Goal: Task Accomplishment & Management: Manage account settings

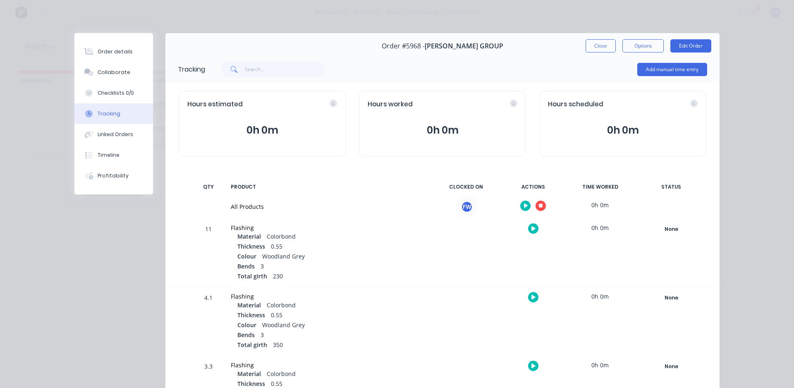
click at [539, 207] on icon "button" at bounding box center [541, 206] width 4 height 4
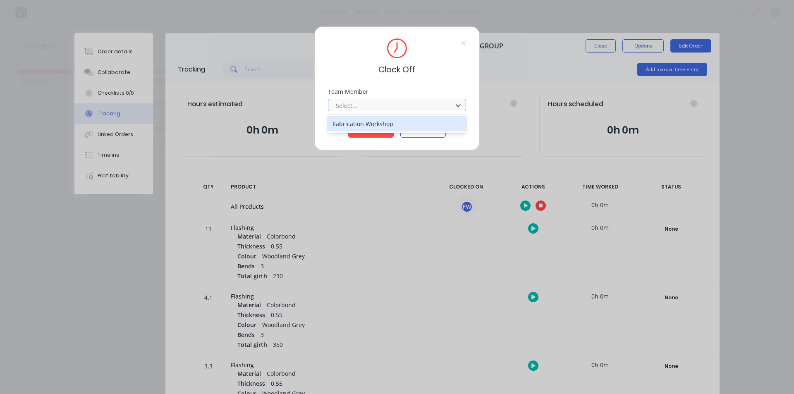
click at [357, 101] on div at bounding box center [391, 106] width 113 height 10
click at [355, 124] on div "Fabrication Workshop" at bounding box center [397, 123] width 138 height 15
click at [355, 135] on button "Clock Off" at bounding box center [371, 131] width 46 height 13
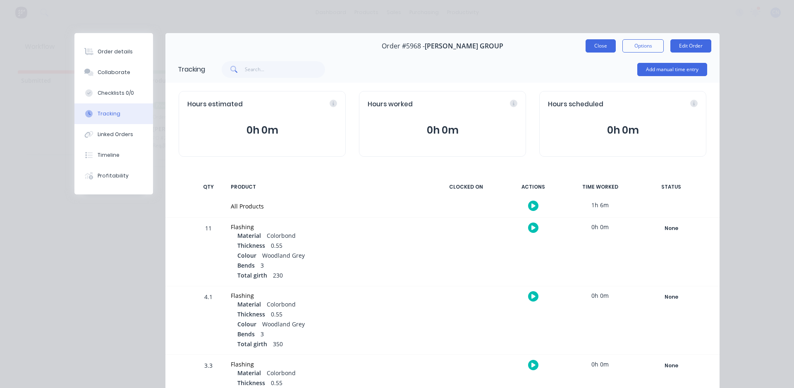
click at [590, 50] on button "Close" at bounding box center [601, 45] width 30 height 13
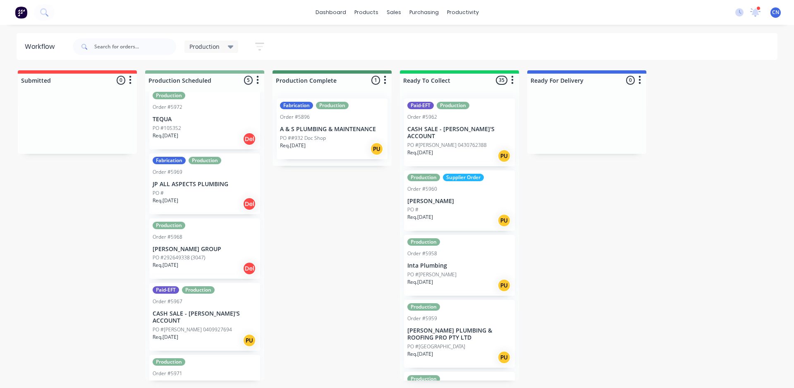
scroll to position [38, 0]
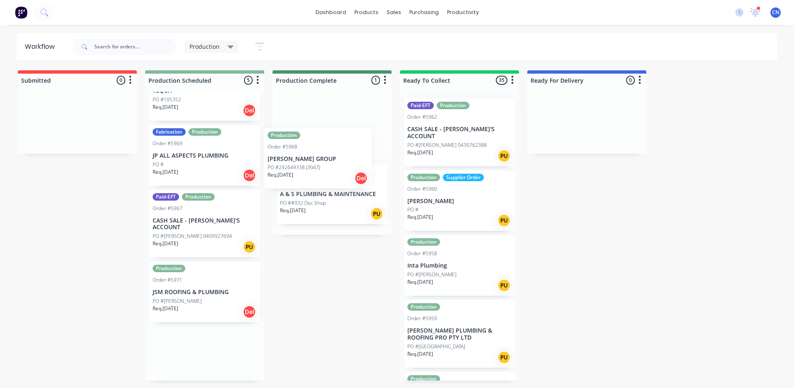
drag, startPoint x: 200, startPoint y: 234, endPoint x: 328, endPoint y: 161, distance: 147.5
click at [327, 162] on div "Submitted 0 Summaries Total order value Invoiced to date To be invoiced Product…" at bounding box center [624, 225] width 1260 height 310
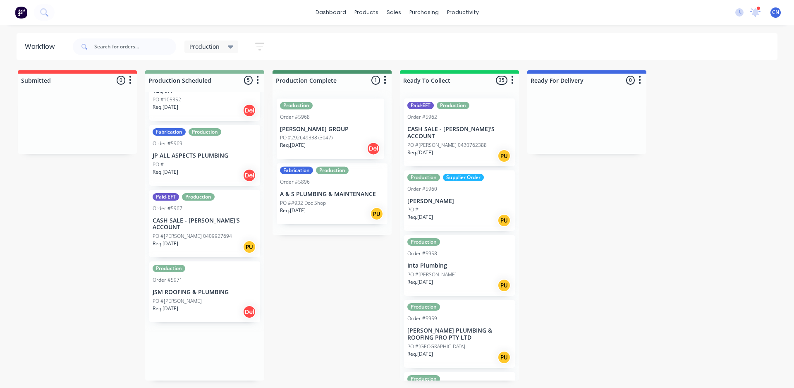
scroll to position [0, 0]
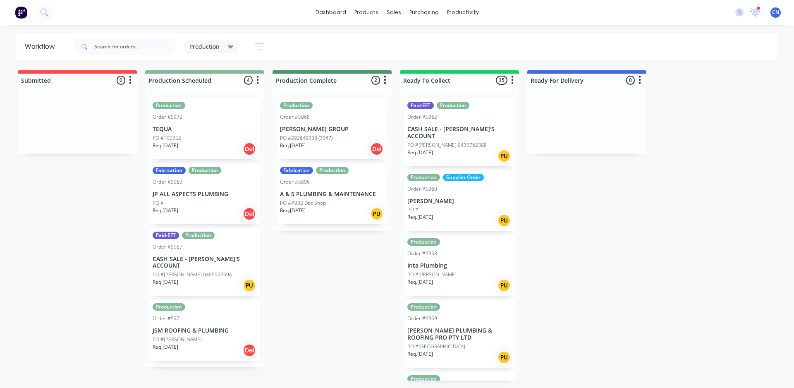
click at [202, 142] on div "Req. [DATE] Del" at bounding box center [205, 149] width 104 height 14
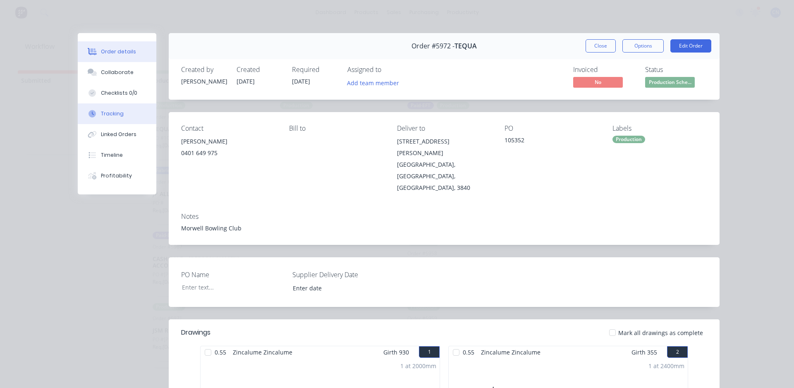
click at [111, 115] on div "Tracking" at bounding box center [112, 113] width 23 height 7
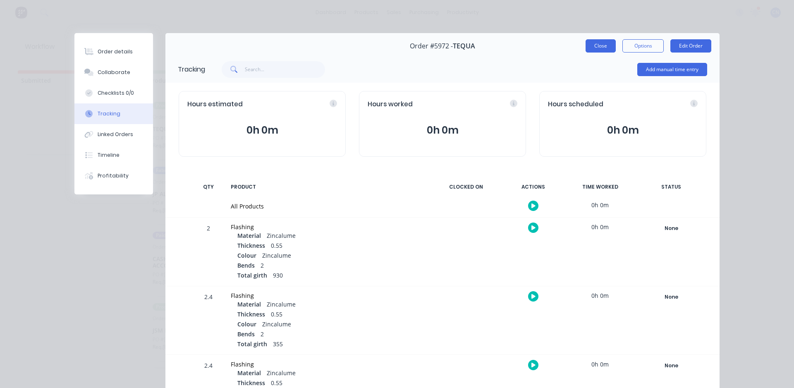
click at [599, 46] on button "Close" at bounding box center [601, 45] width 30 height 13
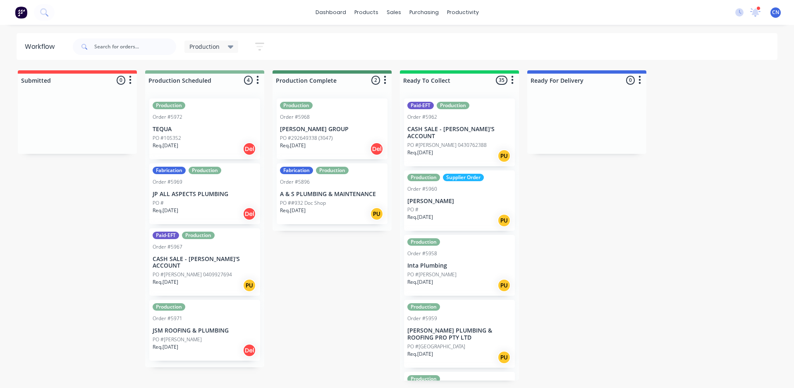
click at [219, 130] on p "TEQUA" at bounding box center [205, 129] width 104 height 7
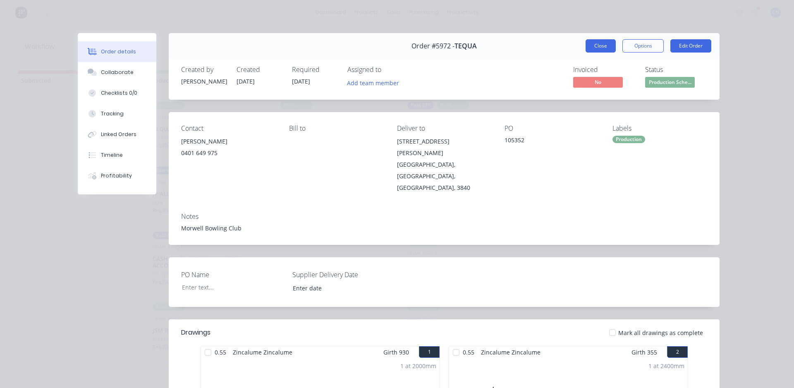
click at [590, 43] on button "Close" at bounding box center [601, 45] width 30 height 13
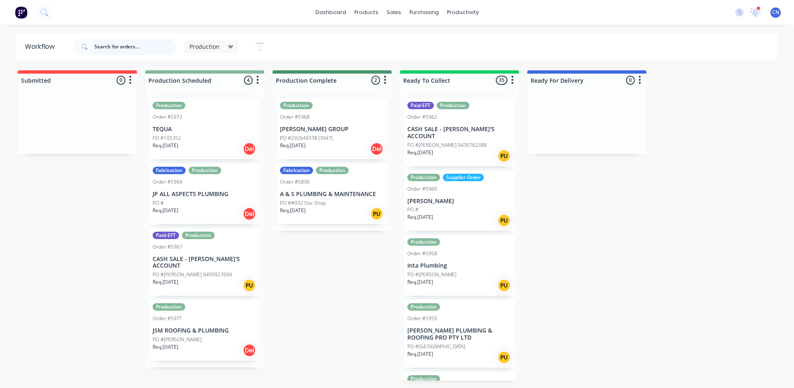
click at [137, 43] on input "text" at bounding box center [135, 46] width 82 height 17
click at [161, 46] on input "text" at bounding box center [135, 46] width 82 height 17
click at [358, 154] on div "Req. [DATE] Del" at bounding box center [332, 149] width 104 height 14
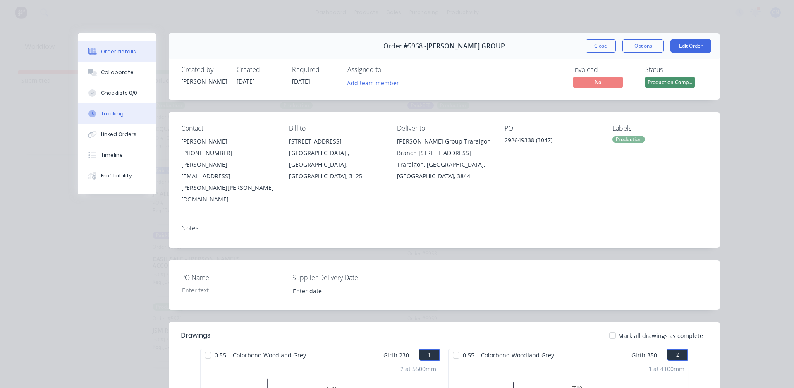
click at [115, 112] on div "Tracking" at bounding box center [112, 113] width 23 height 7
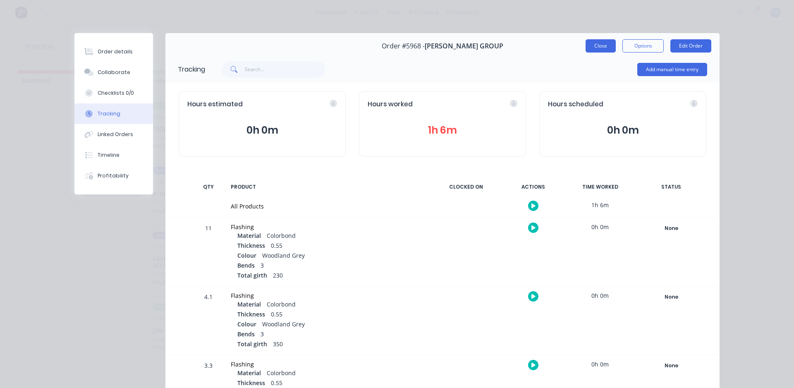
click at [597, 44] on button "Close" at bounding box center [601, 45] width 30 height 13
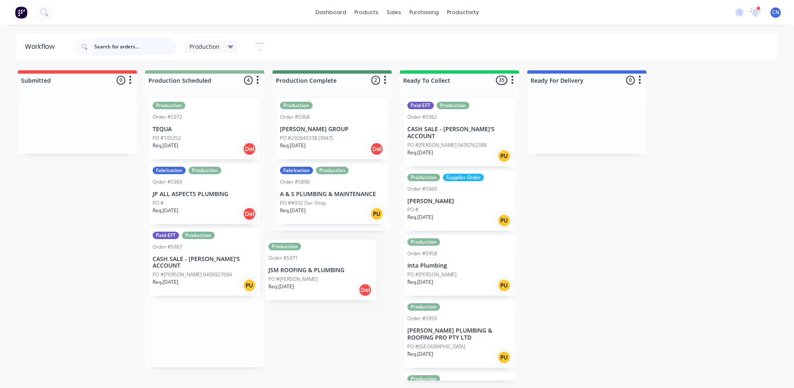
drag, startPoint x: 209, startPoint y: 339, endPoint x: 328, endPoint y: 284, distance: 131.5
click at [327, 285] on div "Submitted 0 Summaries Total order value Invoiced to date To be invoiced Product…" at bounding box center [624, 225] width 1260 height 310
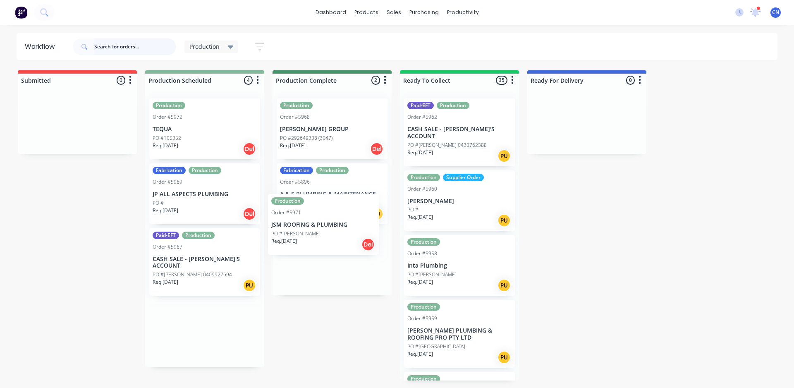
drag, startPoint x: 225, startPoint y: 327, endPoint x: 364, endPoint y: 197, distance: 190.6
click at [364, 197] on div "Submitted 0 Summaries Total order value Invoiced to date To be invoiced Product…" at bounding box center [624, 225] width 1260 height 310
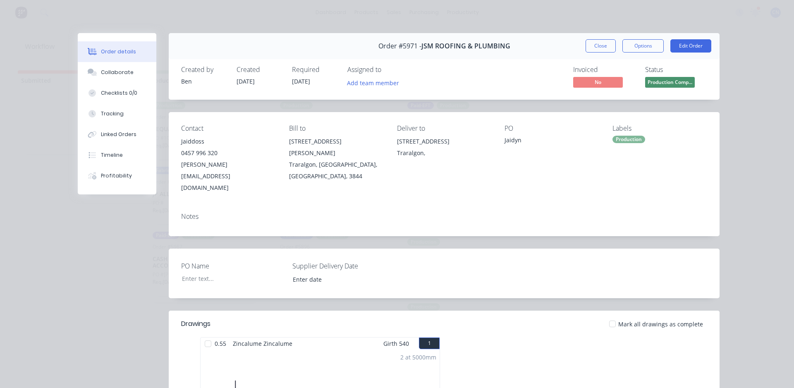
click at [209, 336] on div at bounding box center [208, 344] width 17 height 17
click at [110, 110] on div "Tracking" at bounding box center [112, 113] width 23 height 7
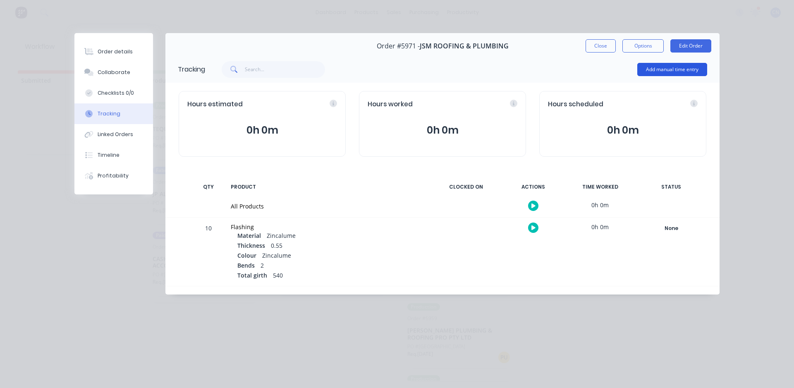
click at [660, 65] on button "Add manual time entry" at bounding box center [673, 69] width 70 height 13
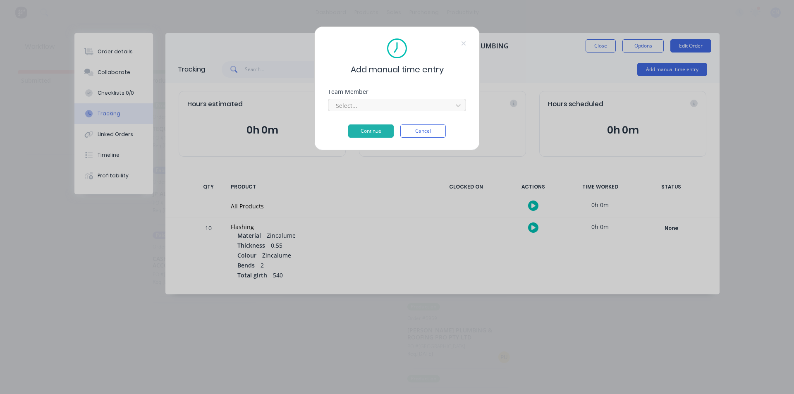
click at [374, 104] on div at bounding box center [391, 106] width 113 height 10
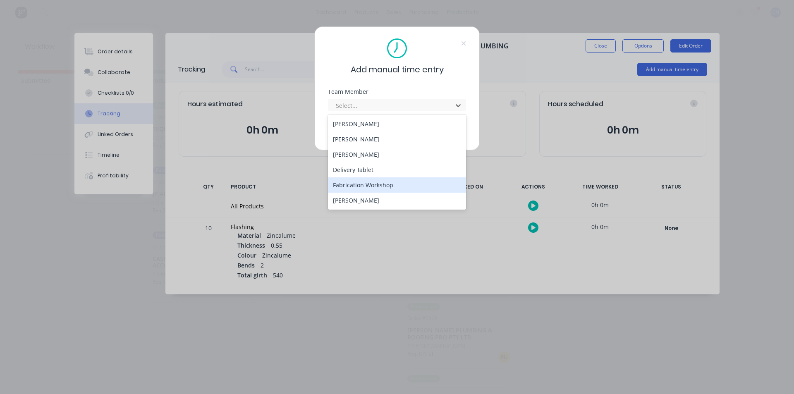
click at [369, 192] on div "Fabrication Workshop" at bounding box center [397, 185] width 138 height 15
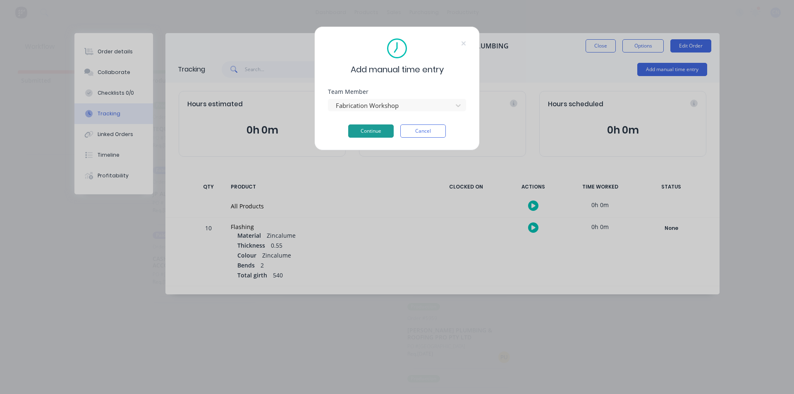
click at [373, 130] on button "Continue" at bounding box center [371, 131] width 46 height 13
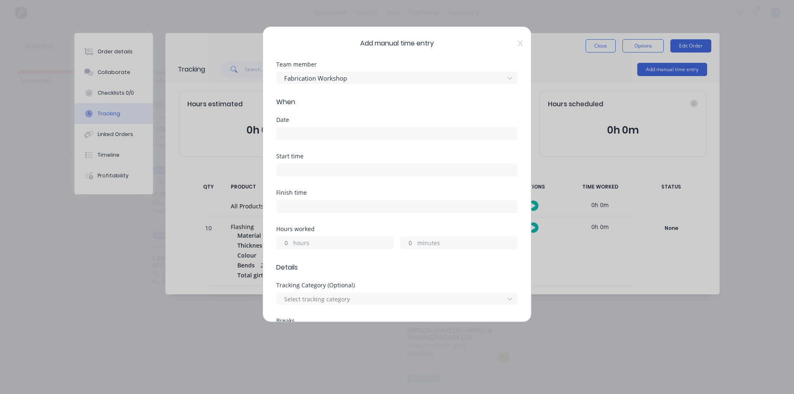
click at [301, 130] on input at bounding box center [397, 133] width 241 height 12
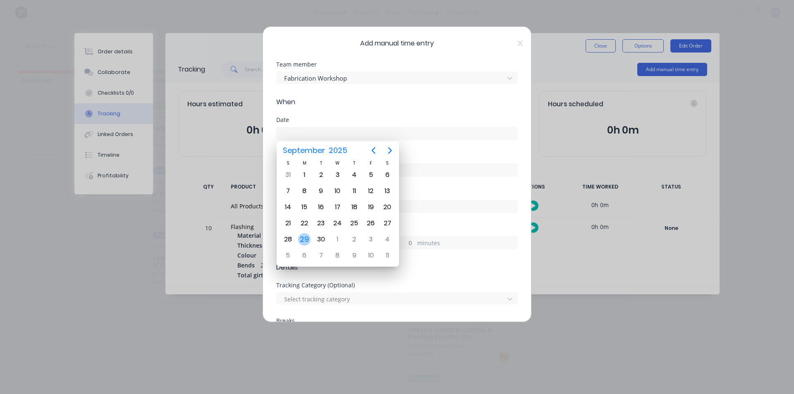
click at [307, 236] on div "29" at bounding box center [304, 239] width 12 height 12
type input "[DATE]"
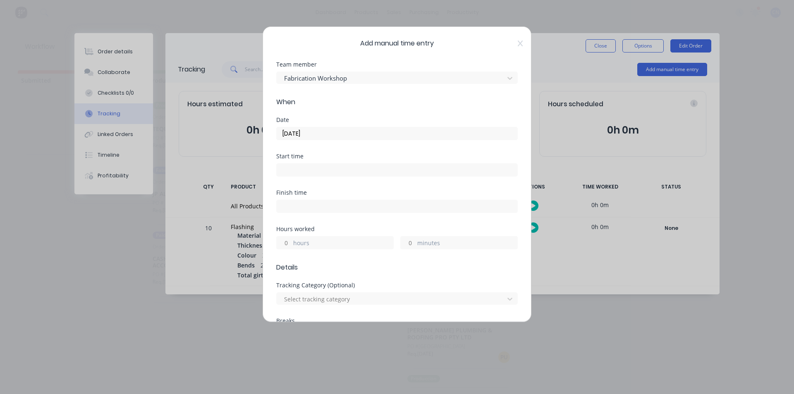
click at [297, 172] on input at bounding box center [397, 170] width 241 height 12
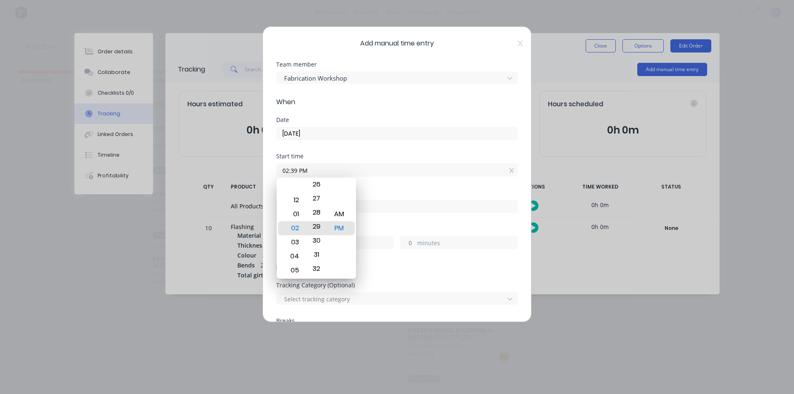
drag, startPoint x: 321, startPoint y: 204, endPoint x: 316, endPoint y: 341, distance: 136.2
click at [316, 343] on body "dashboard products sales purchasing productivity dashboard products Product Cat…" at bounding box center [397, 172] width 794 height 345
type input "02:29 PM"
click at [406, 141] on div "Date [DATE]" at bounding box center [397, 135] width 242 height 36
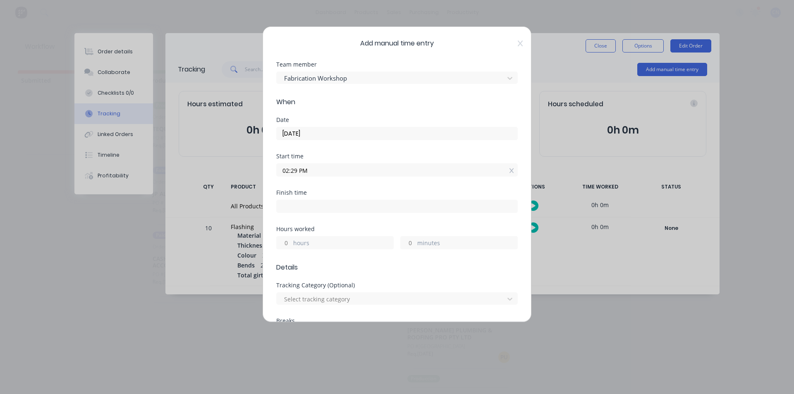
click at [323, 206] on input at bounding box center [397, 206] width 241 height 12
type input "02:39 PM"
type input "0"
type input "10"
click at [401, 216] on div "Finish time 02:39 PM" at bounding box center [397, 208] width 242 height 36
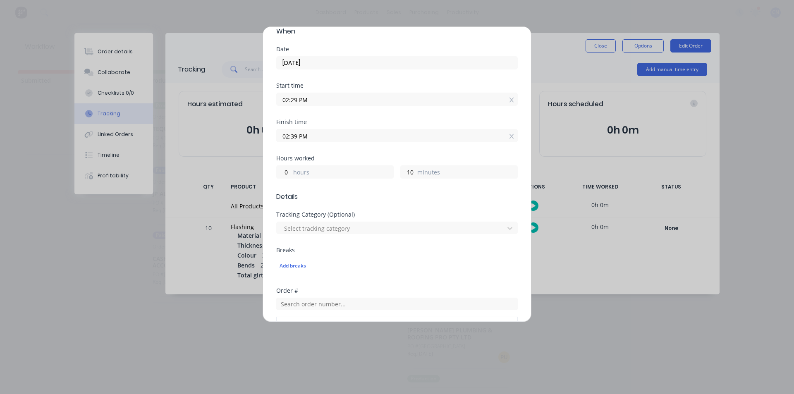
scroll to position [57, 0]
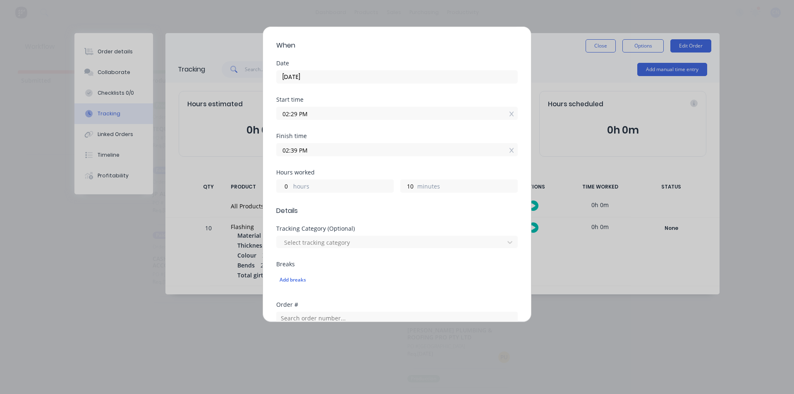
click at [294, 114] on input "02:29 PM" at bounding box center [397, 113] width 241 height 12
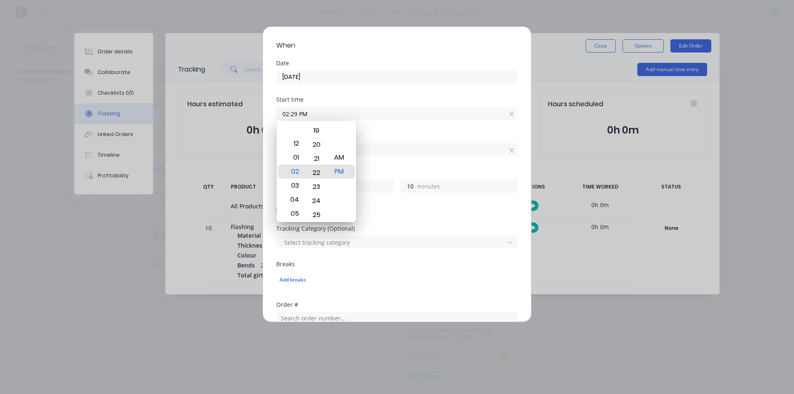
drag, startPoint x: 314, startPoint y: 178, endPoint x: 329, endPoint y: 295, distance: 118.1
click at [329, 295] on body "dashboard products sales purchasing productivity dashboard products Product Cat…" at bounding box center [397, 172] width 794 height 345
type input "02:19 PM"
type input "20"
click at [434, 280] on div "Add breaks" at bounding box center [397, 280] width 235 height 11
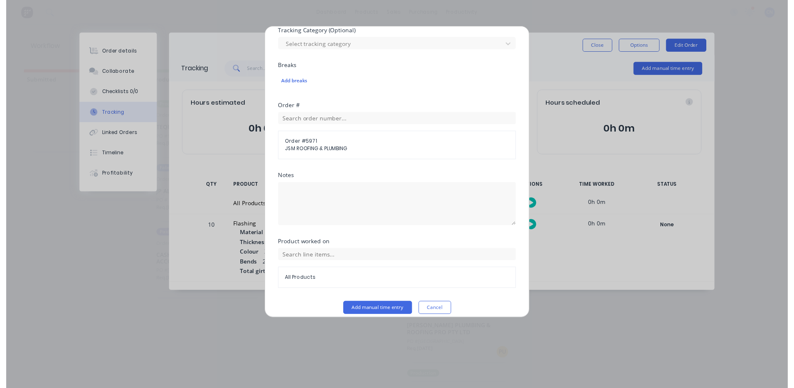
scroll to position [264, 0]
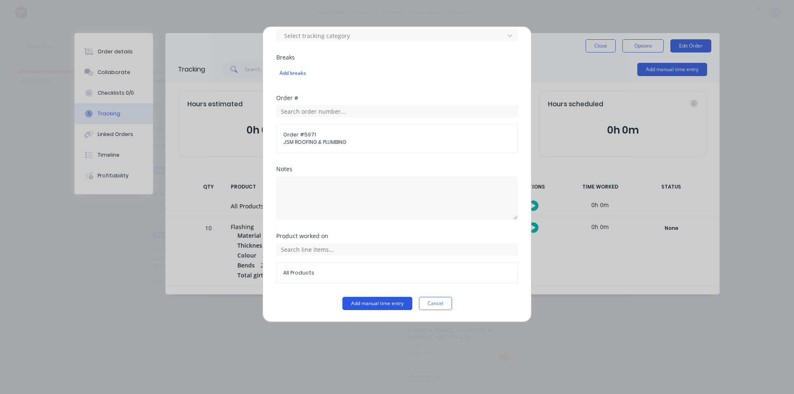
click at [378, 307] on button "Add manual time entry" at bounding box center [378, 303] width 70 height 13
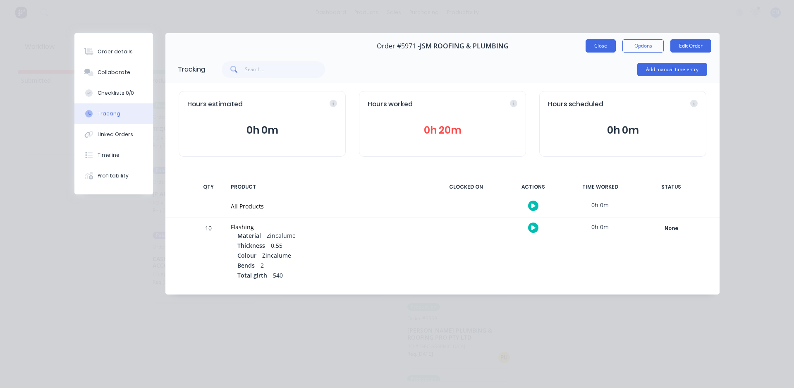
click at [587, 46] on button "Close" at bounding box center [601, 45] width 30 height 13
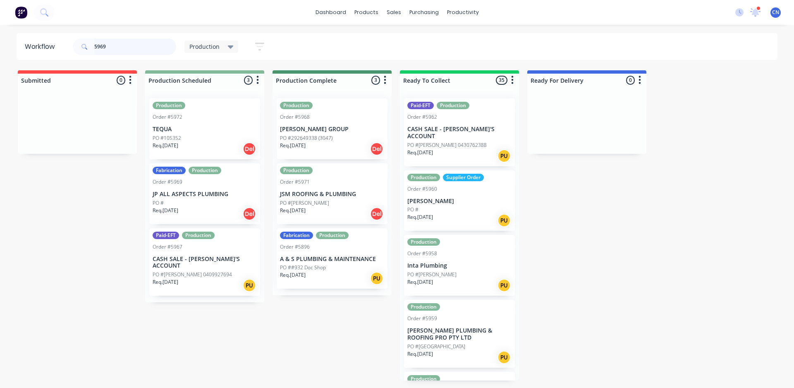
type input "5969"
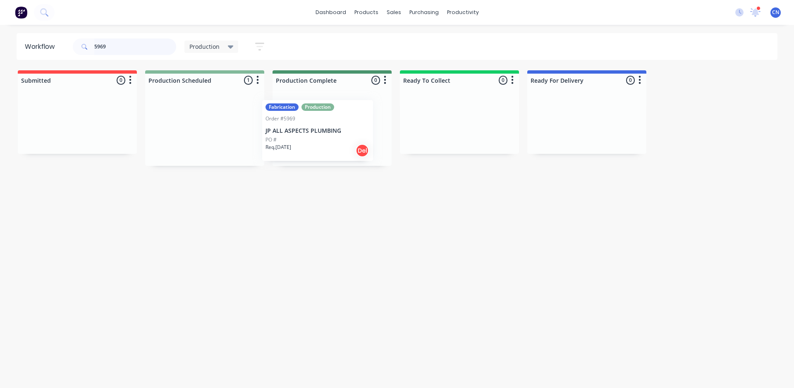
drag, startPoint x: 206, startPoint y: 147, endPoint x: 322, endPoint y: 149, distance: 115.0
click at [322, 149] on div "Submitted 0 Summaries Total order value Invoiced to date To be invoiced Product…" at bounding box center [624, 118] width 1260 height 96
click at [313, 144] on div "Req. [DATE] Del" at bounding box center [332, 149] width 104 height 14
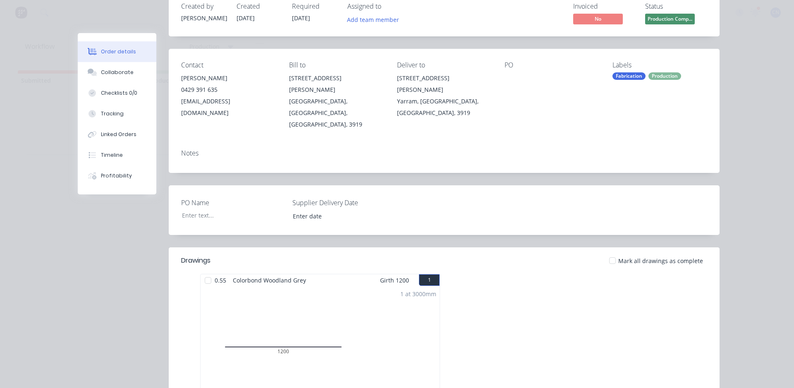
scroll to position [83, 0]
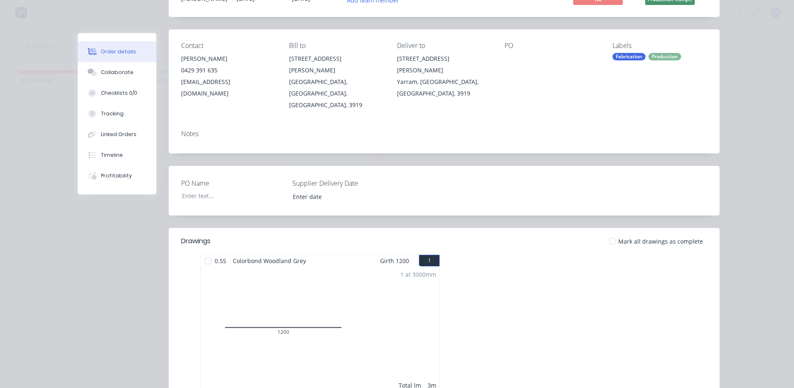
click at [206, 253] on div at bounding box center [208, 261] width 17 height 17
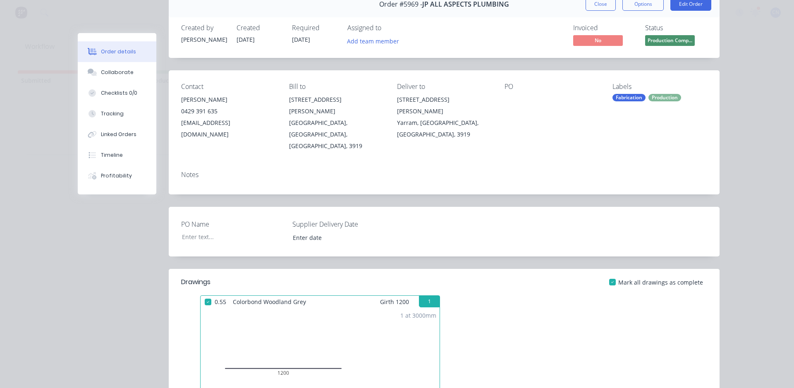
scroll to position [41, 0]
click at [97, 112] on button "Tracking" at bounding box center [117, 113] width 79 height 21
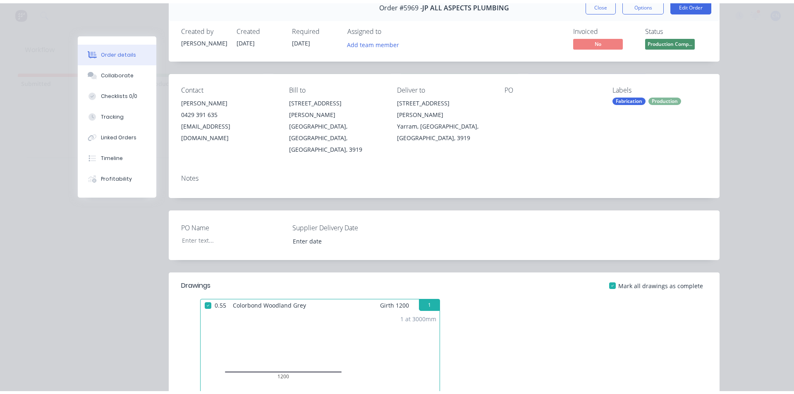
scroll to position [0, 0]
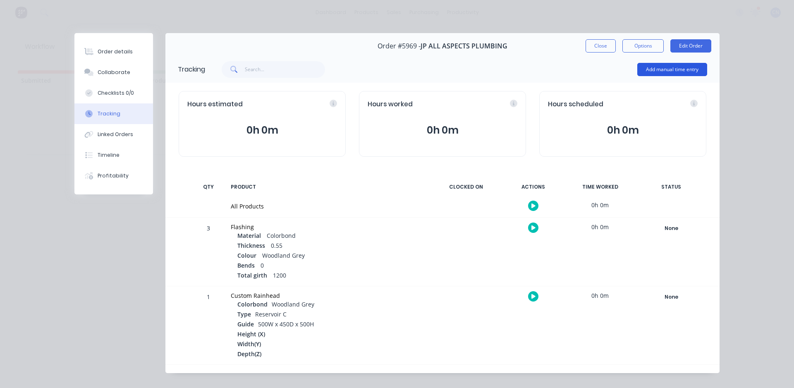
click at [653, 73] on button "Add manual time entry" at bounding box center [673, 69] width 70 height 13
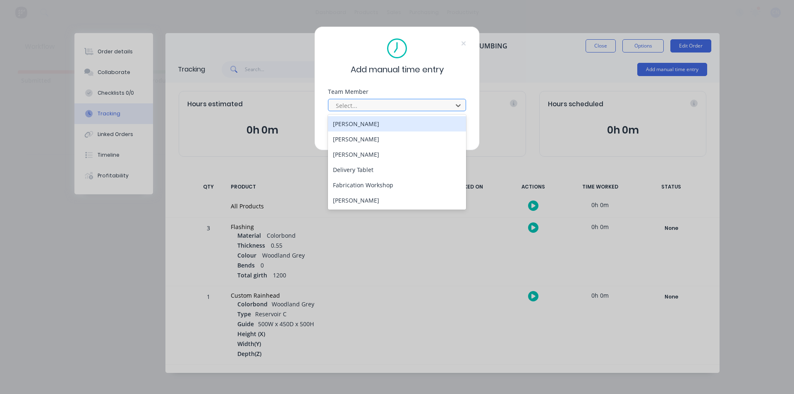
click at [400, 109] on div at bounding box center [391, 106] width 113 height 10
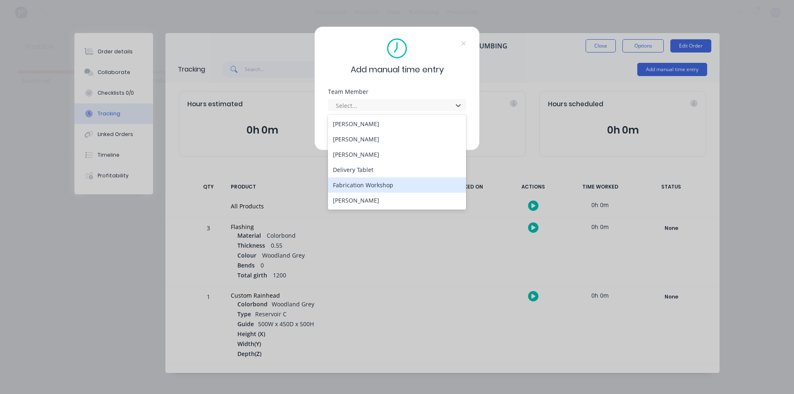
click at [368, 187] on div "Fabrication Workshop" at bounding box center [397, 185] width 138 height 15
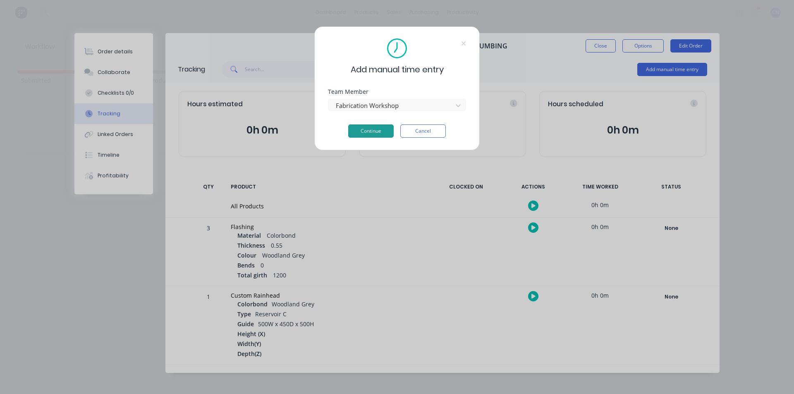
click at [365, 134] on button "Continue" at bounding box center [371, 131] width 46 height 13
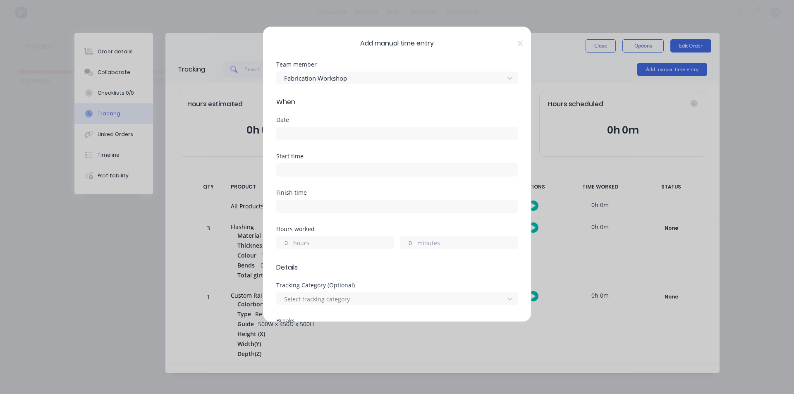
click at [300, 170] on input at bounding box center [397, 170] width 241 height 12
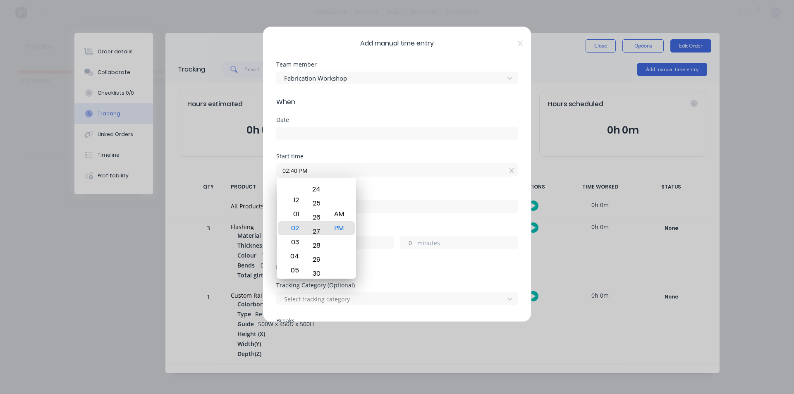
drag, startPoint x: 316, startPoint y: 224, endPoint x: 338, endPoint y: 410, distance: 187.4
click at [338, 345] on html "dashboard products sales purchasing productivity dashboard products Product Cat…" at bounding box center [397, 172] width 794 height 345
drag, startPoint x: 316, startPoint y: 219, endPoint x: 314, endPoint y: 268, distance: 48.4
click at [314, 267] on div "26" at bounding box center [317, 261] width 20 height 14
type input "02:24 PM"
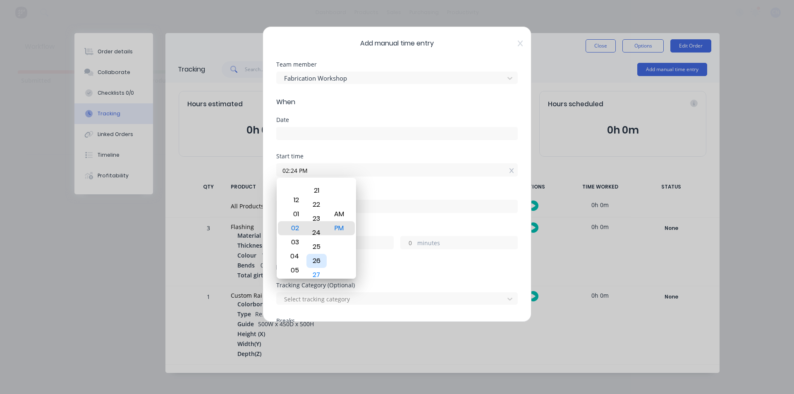
click at [316, 272] on div "27" at bounding box center [317, 275] width 20 height 14
click at [405, 179] on div "Start time 02:24 PM" at bounding box center [397, 172] width 242 height 36
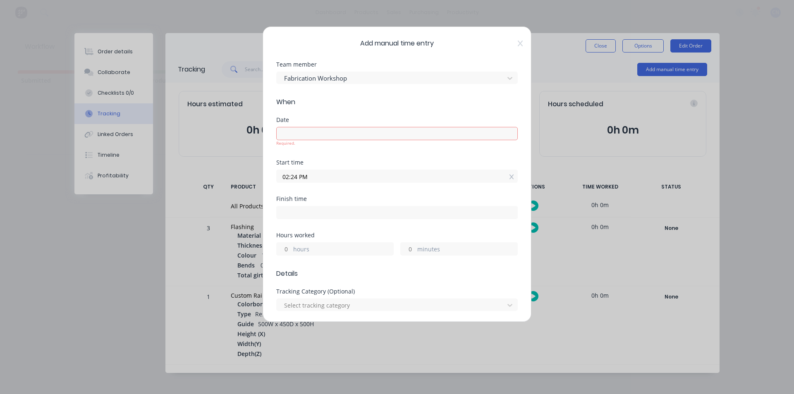
click at [301, 134] on input at bounding box center [397, 133] width 241 height 12
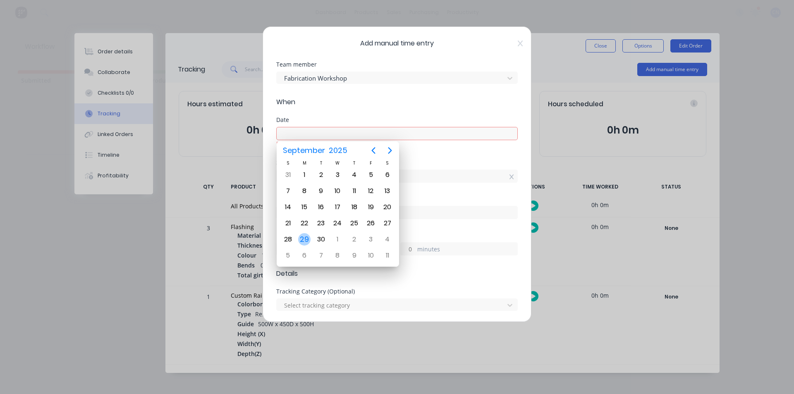
click at [307, 238] on div "29" at bounding box center [304, 239] width 12 height 12
type input "[DATE]"
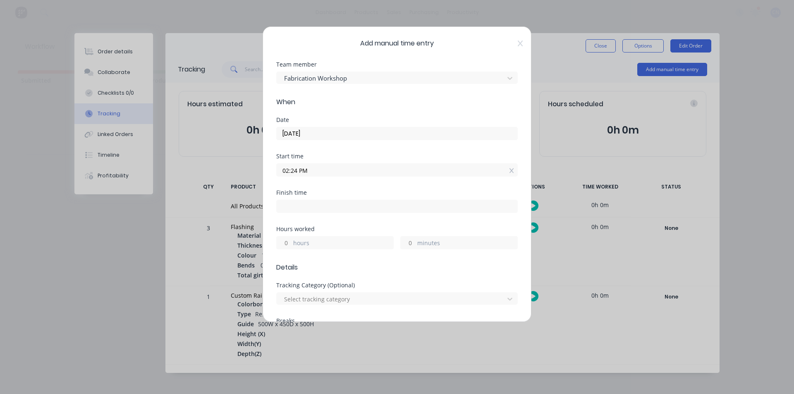
click at [309, 204] on input at bounding box center [397, 206] width 241 height 12
type input "02:40 PM"
type input "0"
type input "16"
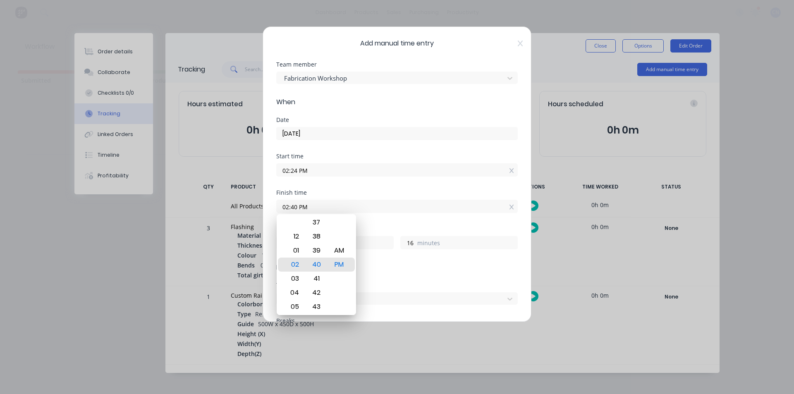
click at [422, 199] on div "02:40 PM" at bounding box center [397, 205] width 242 height 15
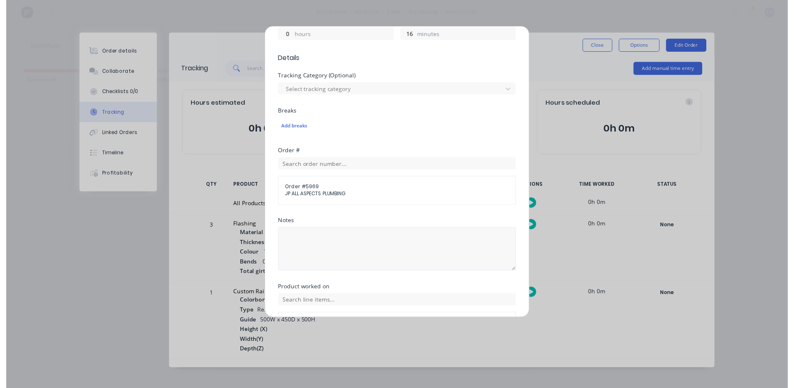
scroll to position [264, 0]
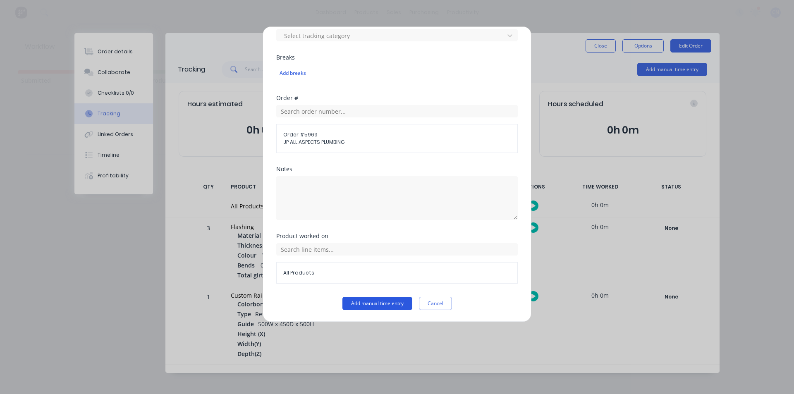
click at [381, 307] on button "Add manual time entry" at bounding box center [378, 303] width 70 height 13
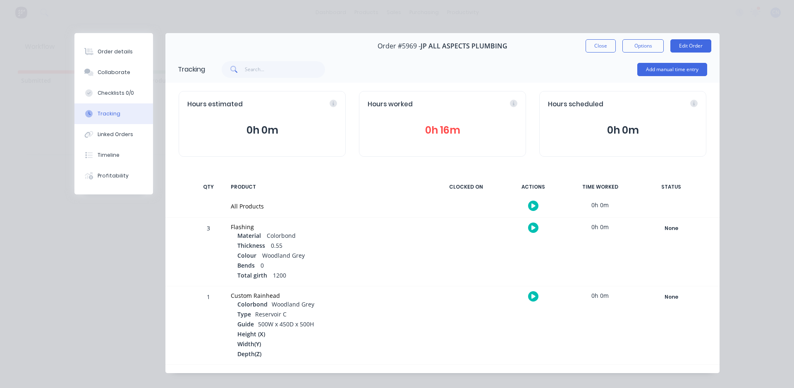
click at [599, 47] on button "Close" at bounding box center [601, 45] width 30 height 13
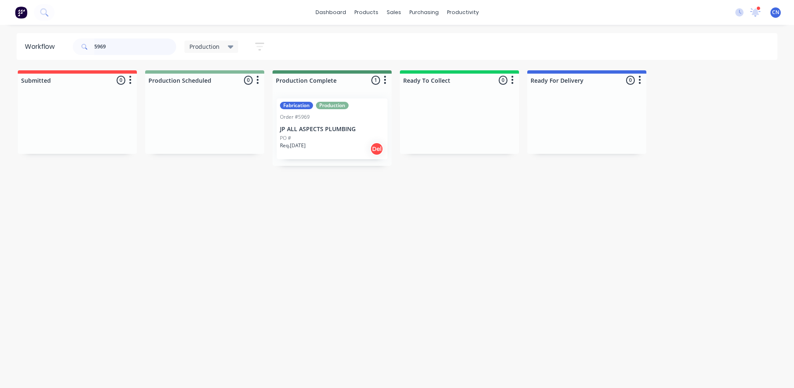
drag, startPoint x: 139, startPoint y: 42, endPoint x: 0, endPoint y: 52, distance: 139.0
click at [0, 47] on div "Workflow 5969 Production Save new view None edit Production (Default) edit Comp…" at bounding box center [397, 46] width 794 height 27
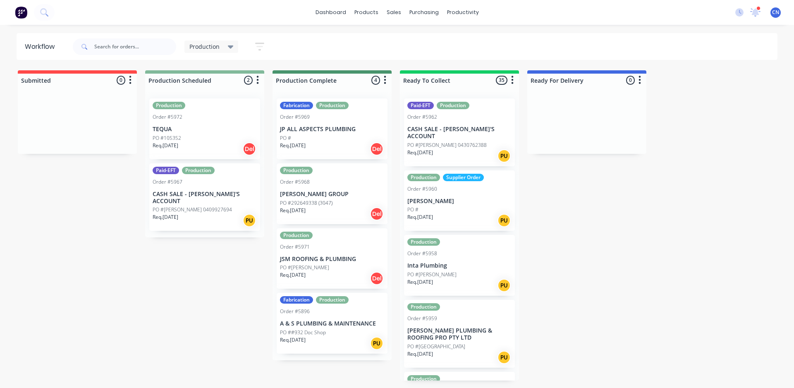
click at [223, 214] on div "Req. [DATE] PU" at bounding box center [205, 221] width 104 height 14
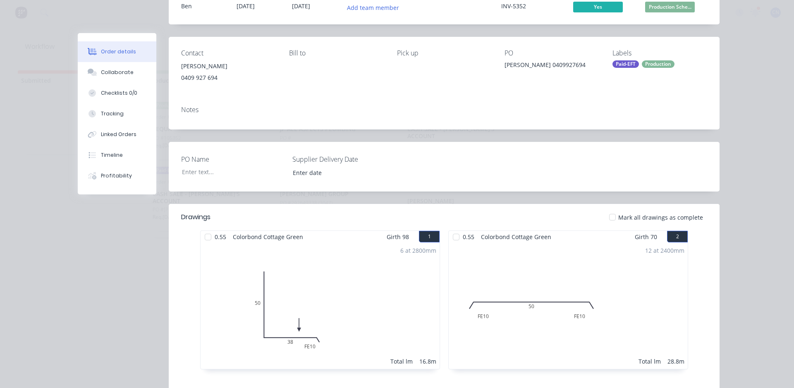
scroll to position [83, 0]
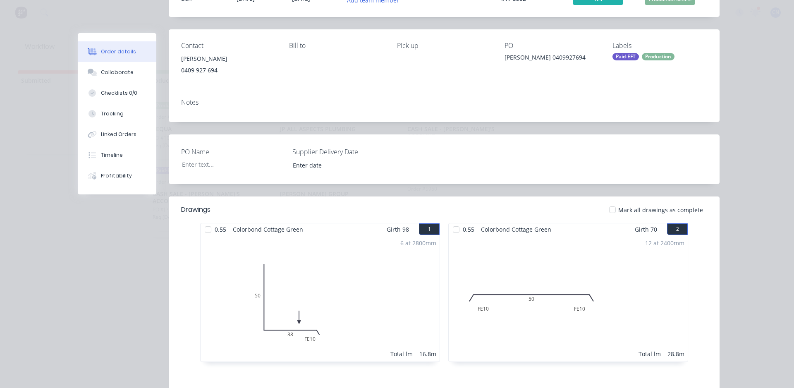
click at [205, 230] on div at bounding box center [208, 229] width 17 height 17
click at [455, 233] on div at bounding box center [456, 229] width 17 height 17
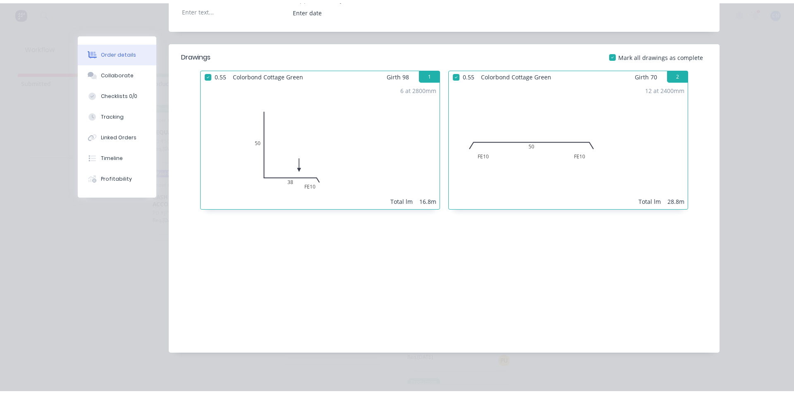
scroll to position [0, 0]
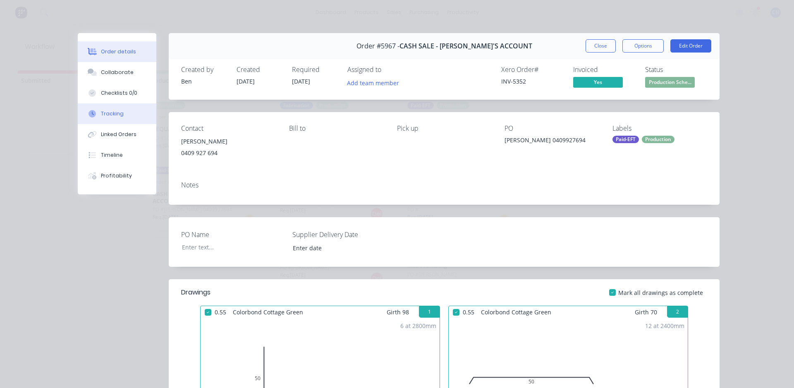
click at [110, 116] on div "Tracking" at bounding box center [112, 113] width 23 height 7
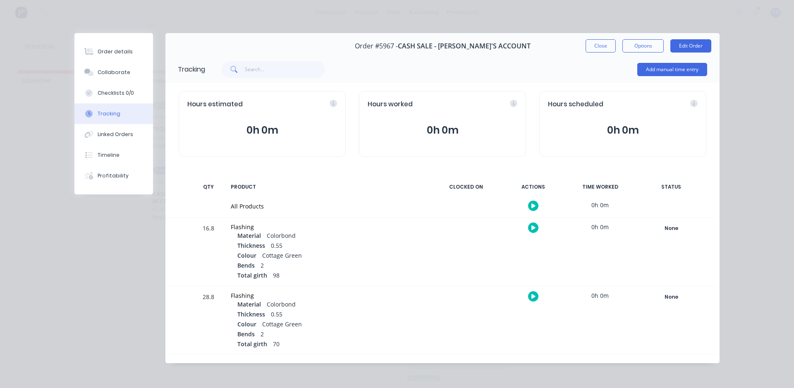
click at [532, 205] on icon "button" at bounding box center [534, 206] width 4 height 5
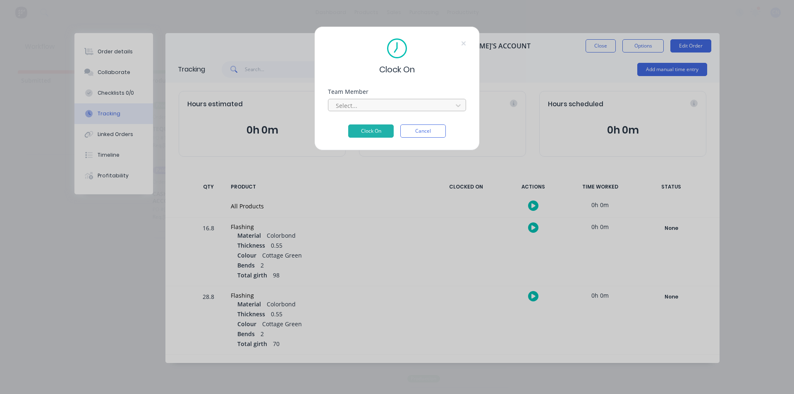
click at [393, 106] on div at bounding box center [391, 106] width 113 height 10
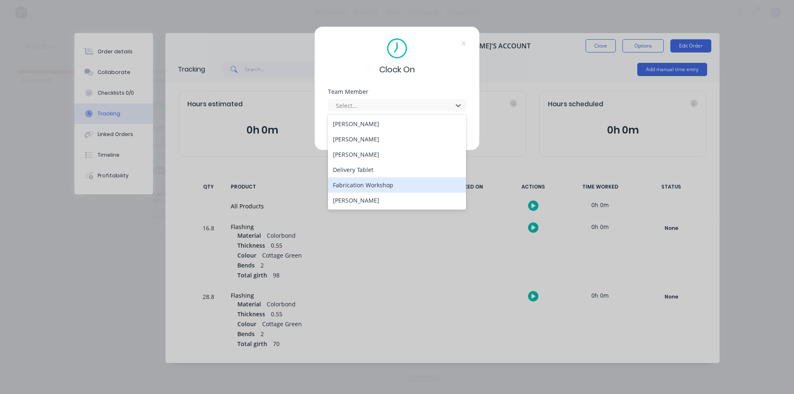
click at [367, 182] on div "Fabrication Workshop" at bounding box center [397, 185] width 138 height 15
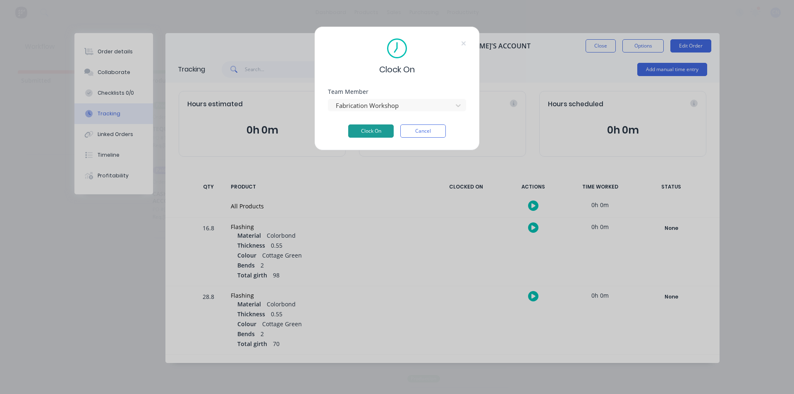
click at [372, 130] on button "Clock On" at bounding box center [371, 131] width 46 height 13
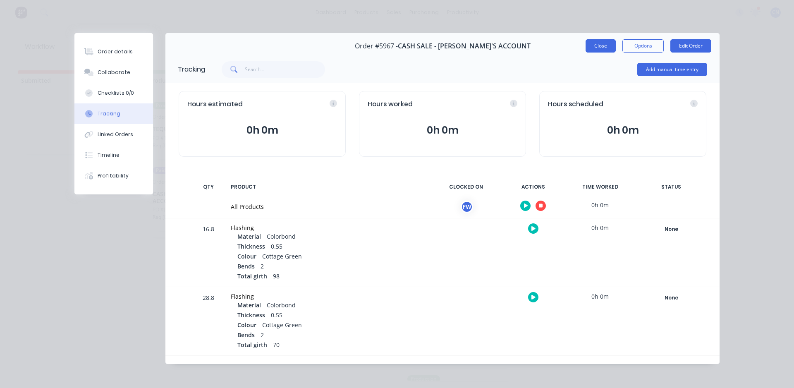
click at [600, 50] on button "Close" at bounding box center [601, 45] width 30 height 13
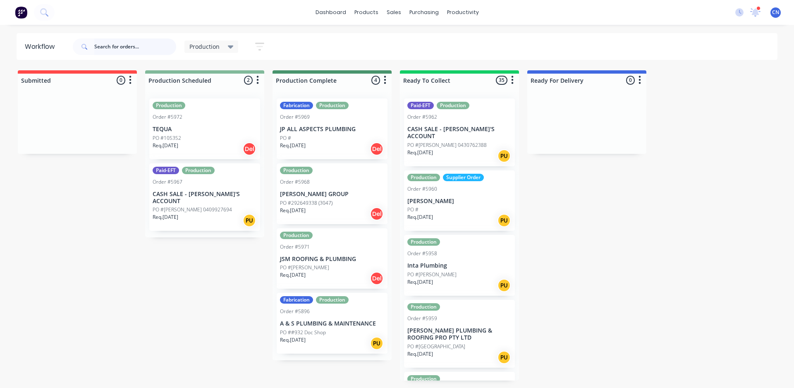
click at [122, 45] on input "text" at bounding box center [135, 46] width 82 height 17
type input "5963"
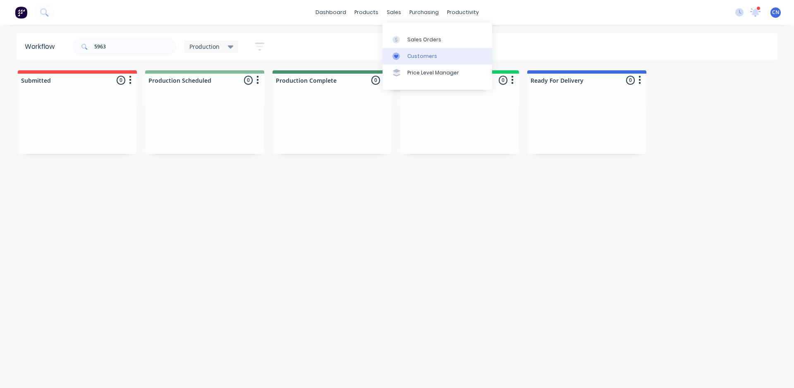
click at [403, 56] on div at bounding box center [399, 56] width 12 height 7
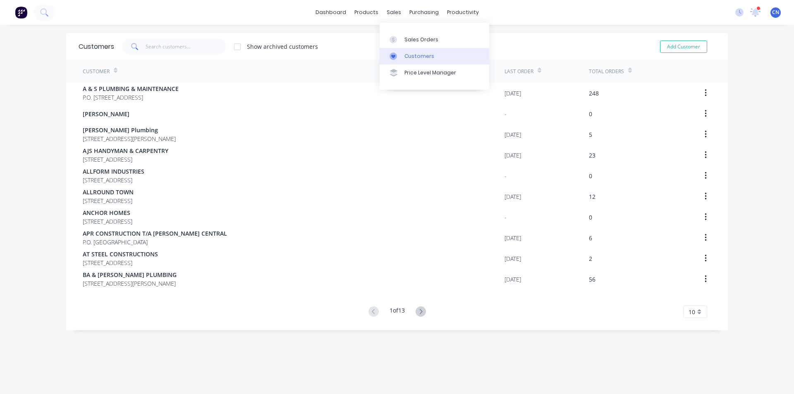
click at [405, 55] on div "Customers" at bounding box center [420, 56] width 30 height 7
click at [406, 40] on div "Sales Orders" at bounding box center [422, 39] width 34 height 7
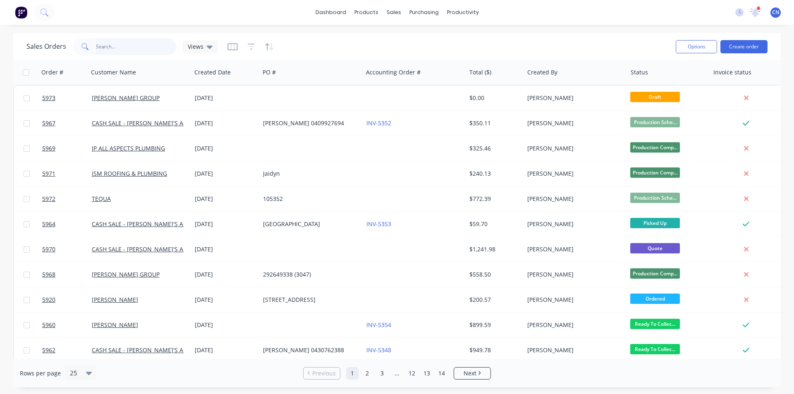
click at [157, 46] on input "text" at bounding box center [136, 46] width 81 height 17
type input "5963"
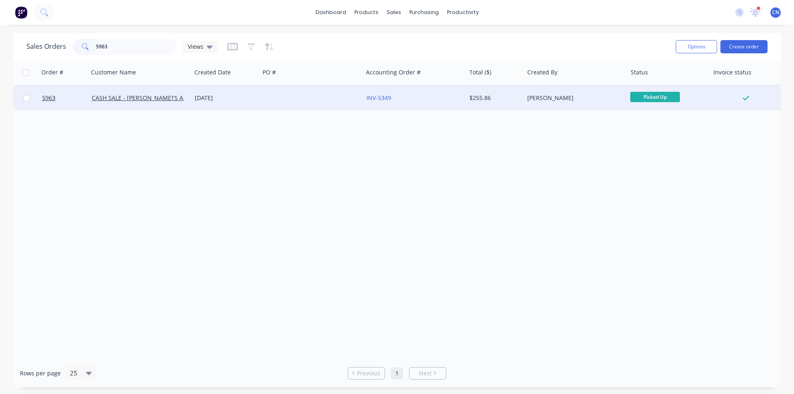
click at [408, 102] on div "INV-5349" at bounding box center [413, 98] width 92 height 8
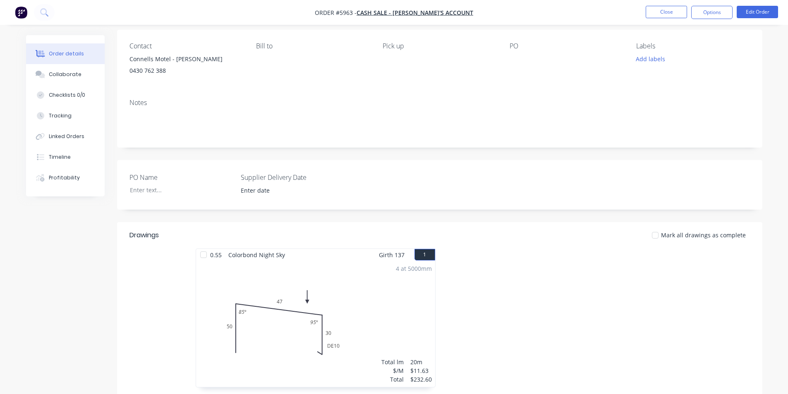
scroll to position [41, 0]
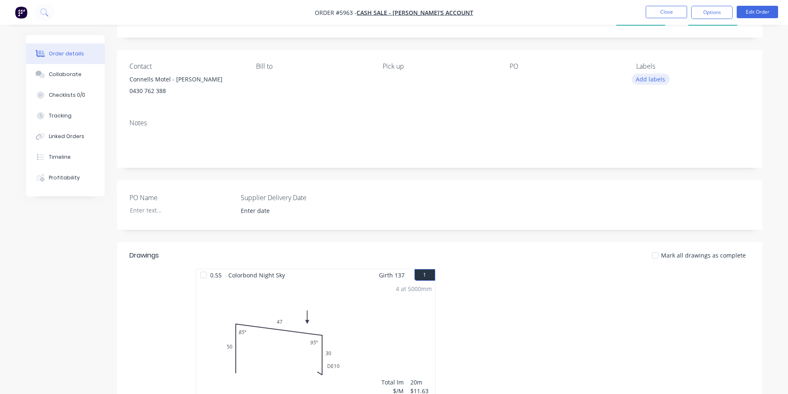
click at [655, 83] on button "Add labels" at bounding box center [651, 79] width 38 height 11
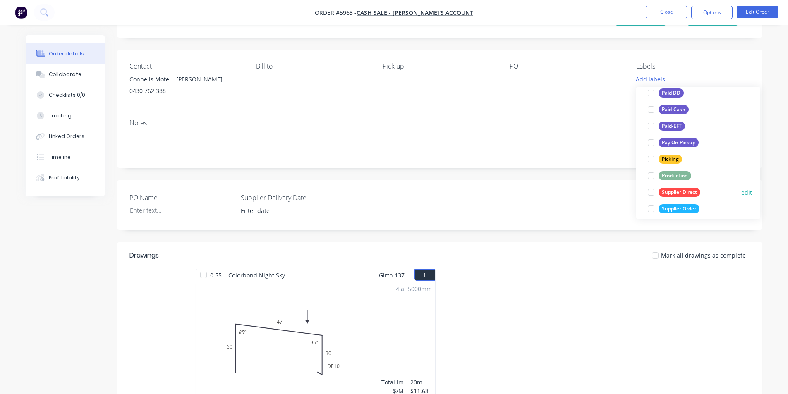
scroll to position [124, 0]
click at [666, 165] on div "Production" at bounding box center [675, 161] width 33 height 9
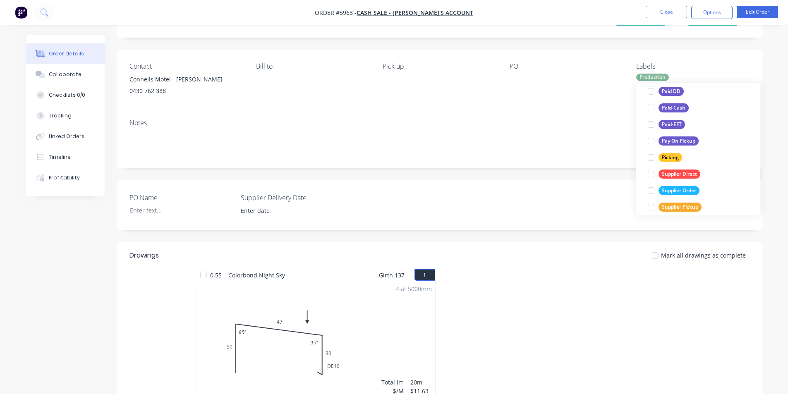
scroll to position [0, 0]
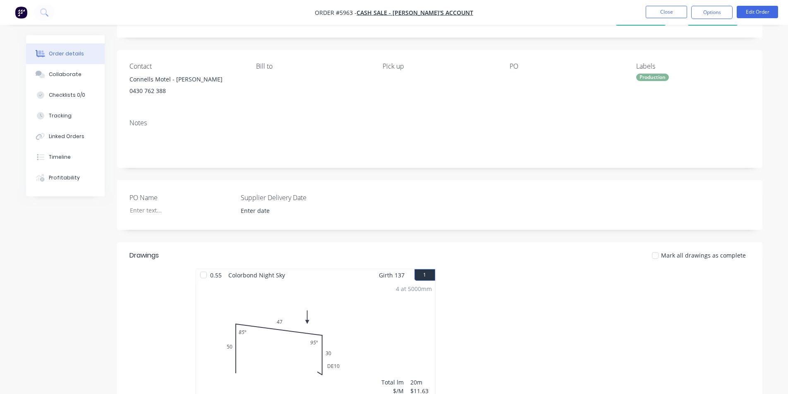
click at [581, 121] on div "Notes" at bounding box center [440, 123] width 621 height 8
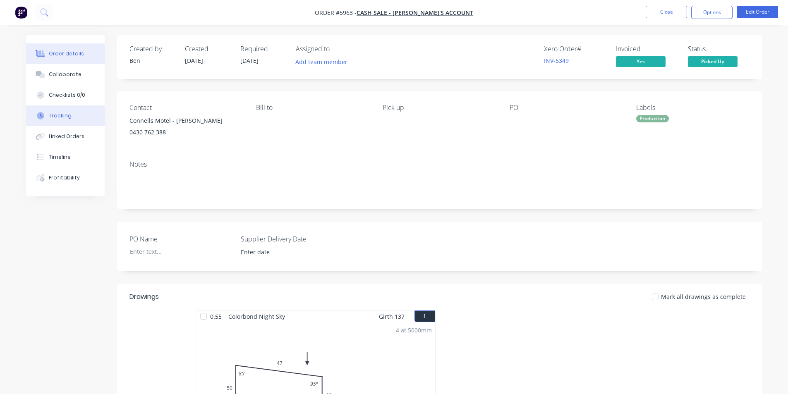
click at [60, 117] on div "Tracking" at bounding box center [60, 115] width 23 height 7
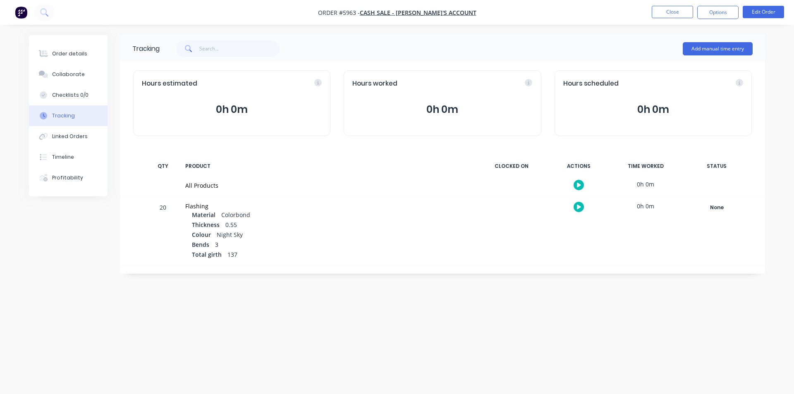
click at [578, 184] on icon "button" at bounding box center [579, 185] width 4 height 5
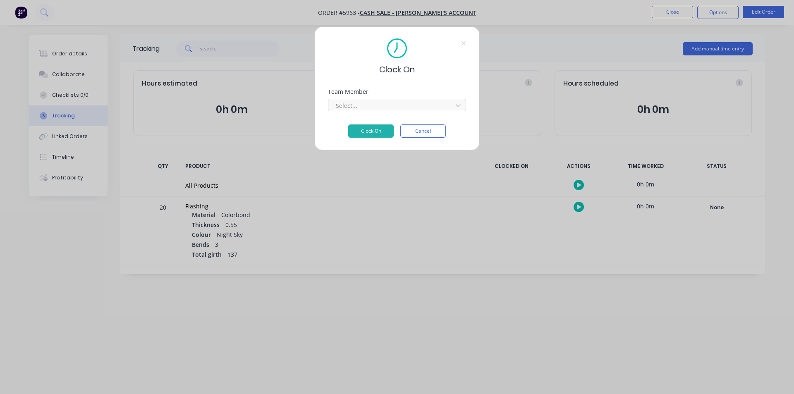
click at [365, 108] on div at bounding box center [391, 106] width 113 height 10
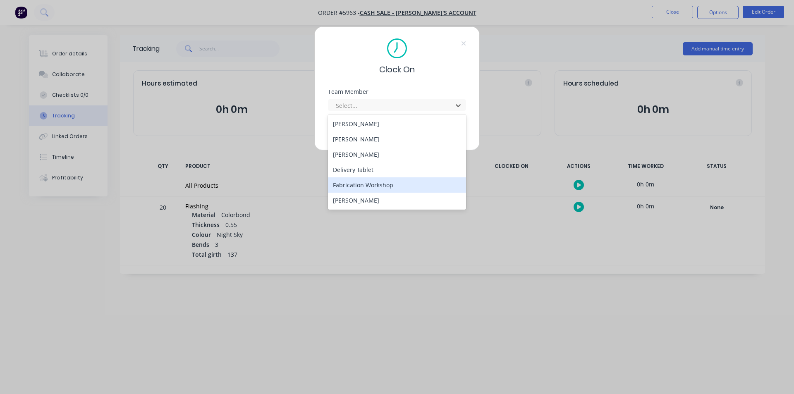
click at [356, 189] on div "Fabrication Workshop" at bounding box center [397, 185] width 138 height 15
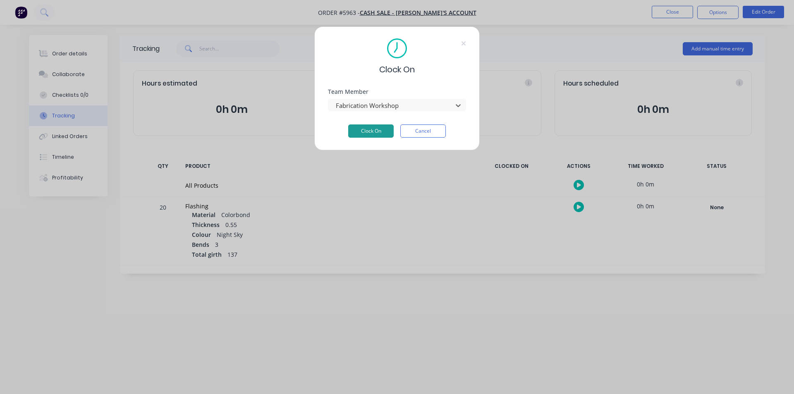
click at [367, 134] on button "Clock On" at bounding box center [371, 131] width 46 height 13
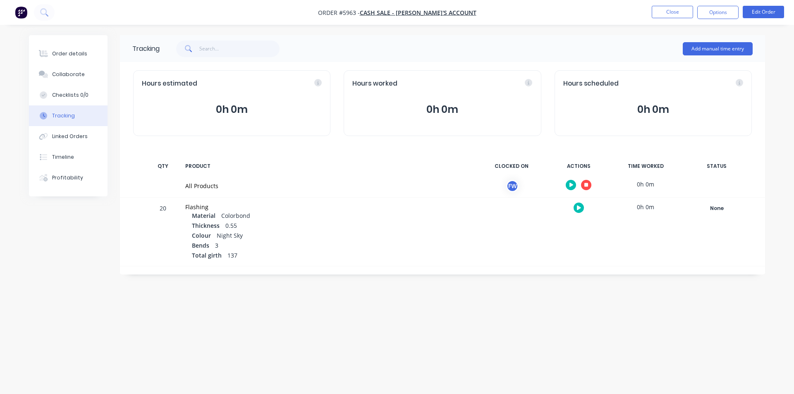
click at [587, 184] on icon "button" at bounding box center [587, 185] width 4 height 4
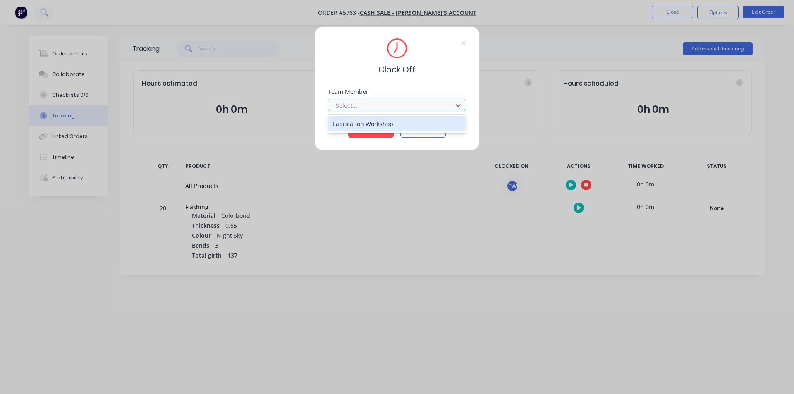
click at [398, 108] on div at bounding box center [391, 106] width 113 height 10
click at [372, 120] on div "Fabrication Workshop" at bounding box center [397, 123] width 138 height 15
click at [372, 129] on button "Clock Off" at bounding box center [371, 131] width 46 height 13
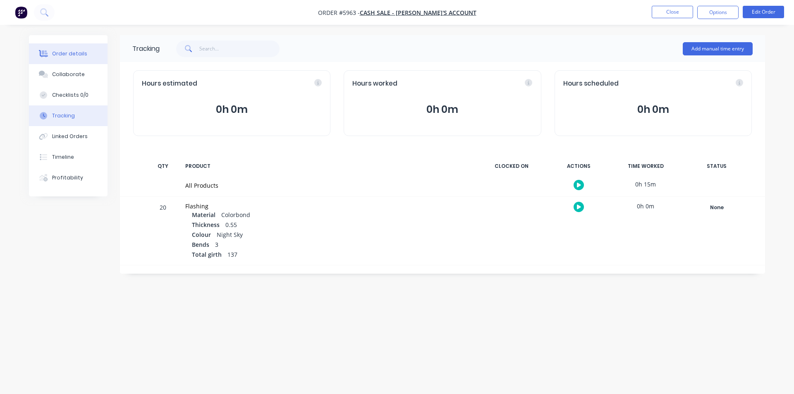
click at [62, 57] on div "Order details" at bounding box center [69, 53] width 35 height 7
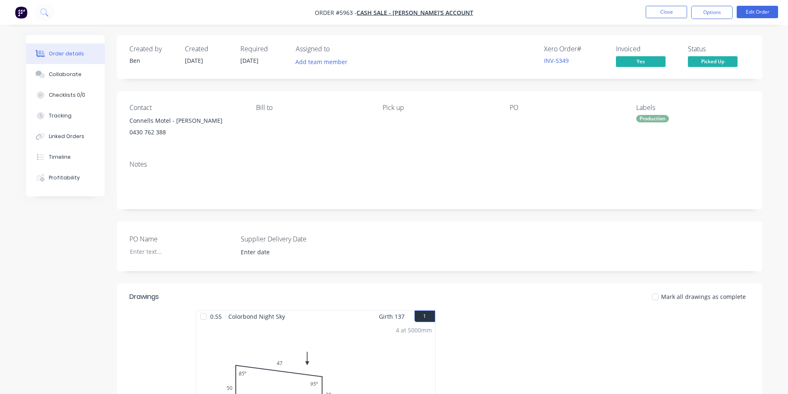
click at [202, 319] on div at bounding box center [203, 316] width 17 height 17
click at [669, 17] on button "Close" at bounding box center [666, 12] width 41 height 12
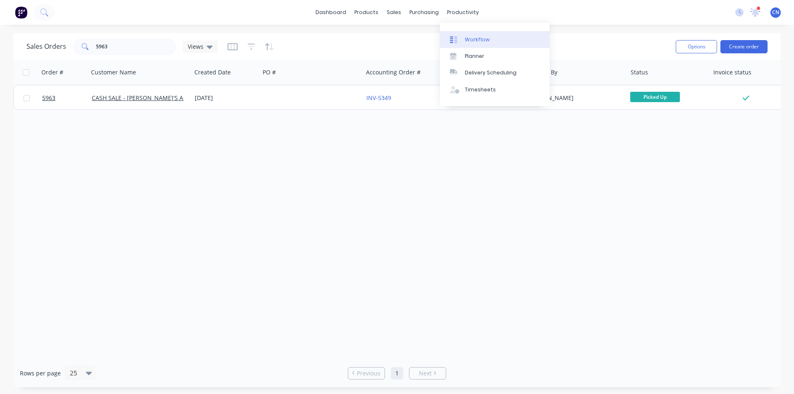
click at [465, 41] on div "Workflow" at bounding box center [477, 39] width 25 height 7
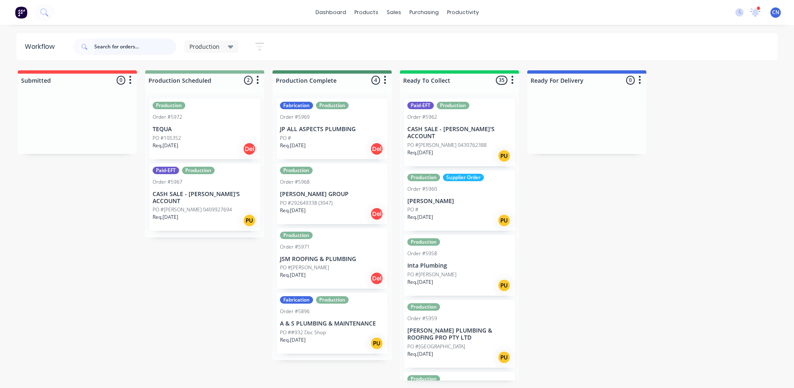
click at [129, 43] on input "text" at bounding box center [135, 46] width 82 height 17
type input "5963"
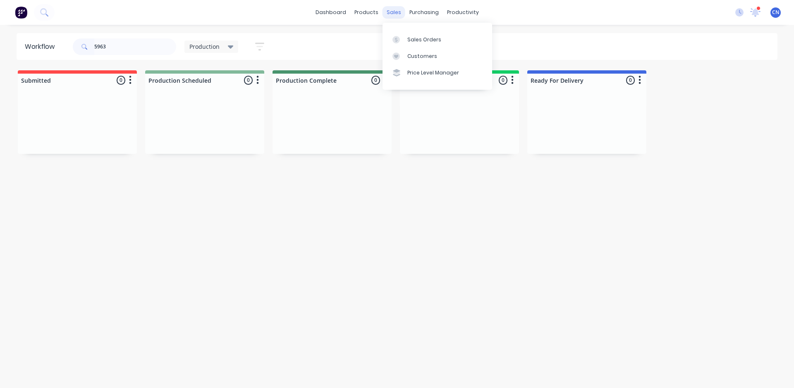
click at [399, 16] on div "sales" at bounding box center [394, 12] width 23 height 12
click at [413, 42] on div "Sales Orders" at bounding box center [425, 39] width 34 height 7
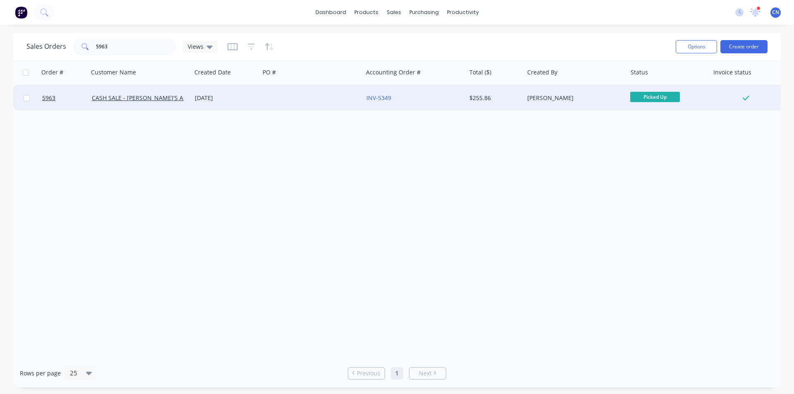
click at [312, 96] on div at bounding box center [311, 98] width 103 height 25
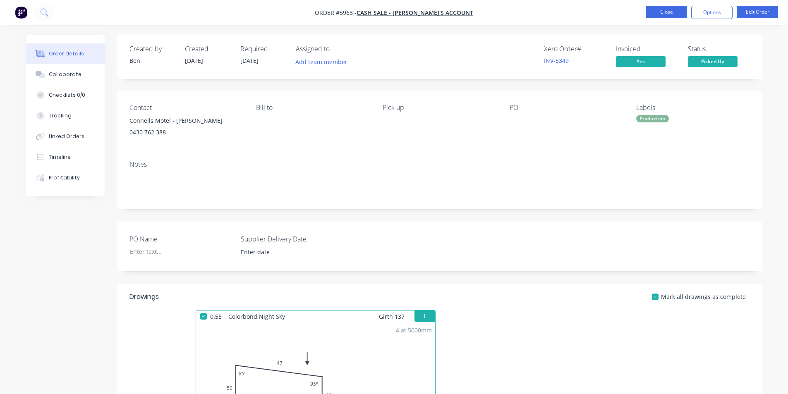
click at [666, 14] on button "Close" at bounding box center [666, 12] width 41 height 12
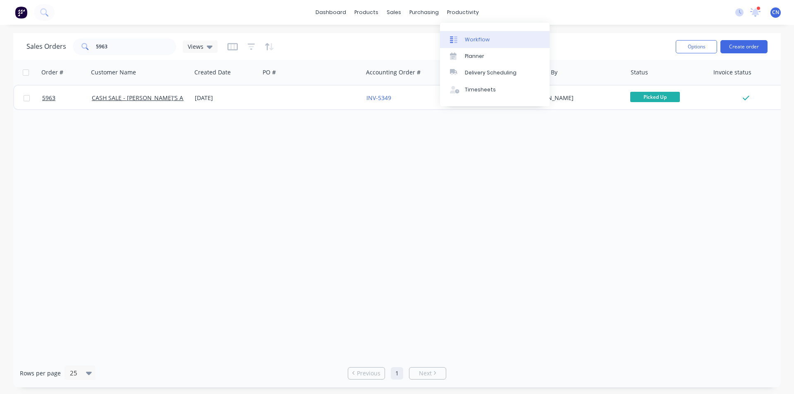
click at [480, 44] on link "Workflow" at bounding box center [495, 39] width 110 height 17
